Goal: Check status: Check status

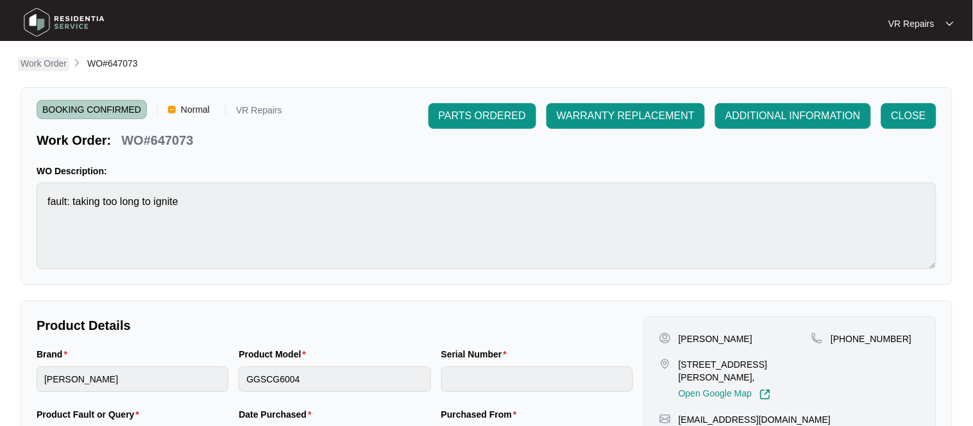
click at [42, 66] on p "Work Order" at bounding box center [44, 63] width 46 height 13
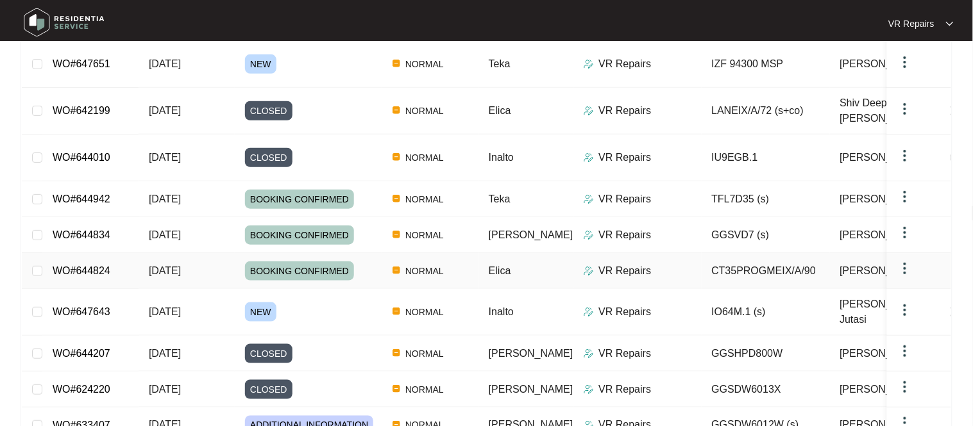
scroll to position [210, 0]
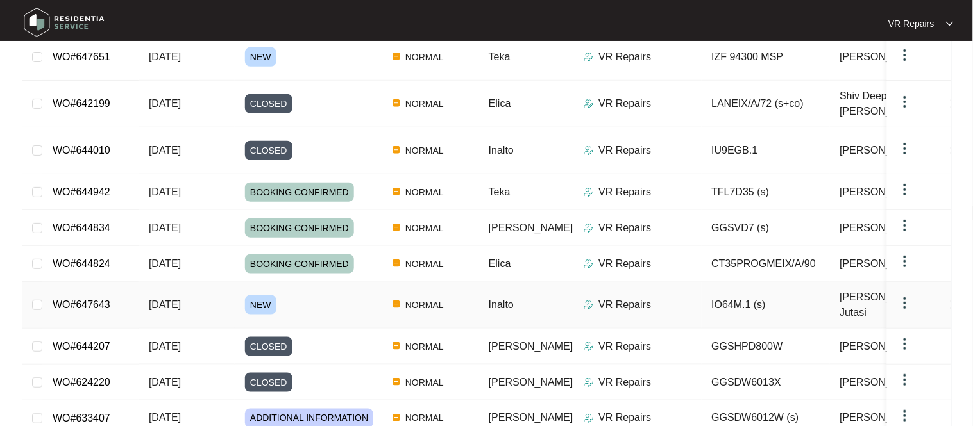
click at [88, 299] on link "WO#647643" at bounding box center [82, 304] width 58 height 11
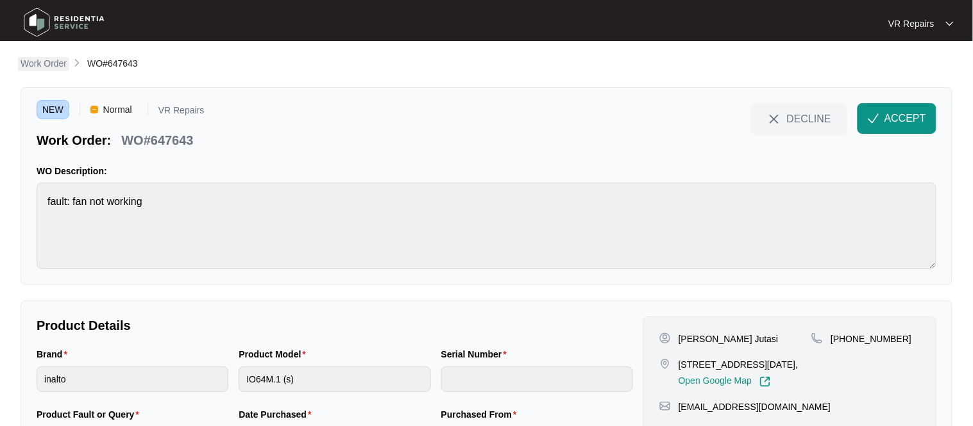
click at [47, 60] on p "Work Order" at bounding box center [44, 63] width 46 height 13
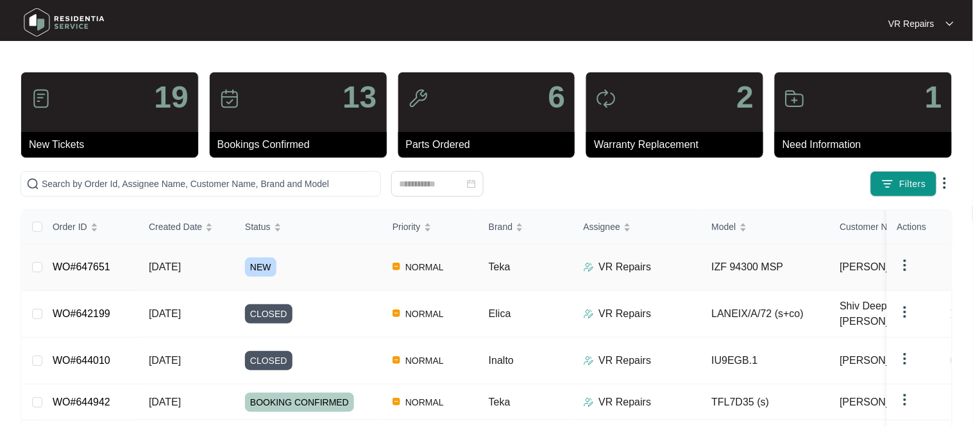
click at [103, 262] on link "WO#647651" at bounding box center [82, 267] width 58 height 11
